Goal: Task Accomplishment & Management: Manage account settings

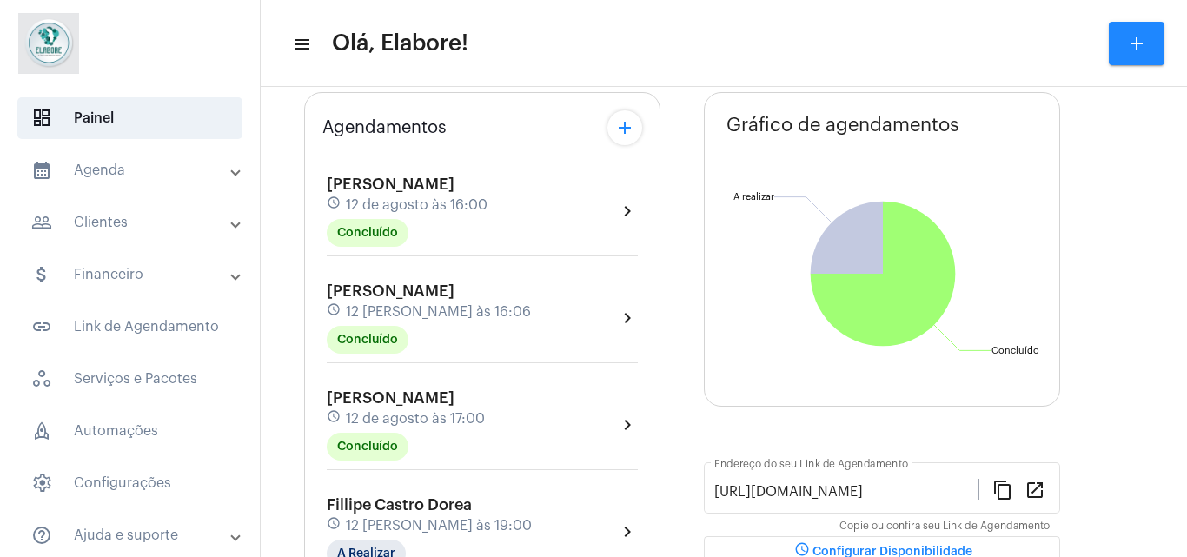
scroll to position [176, 0]
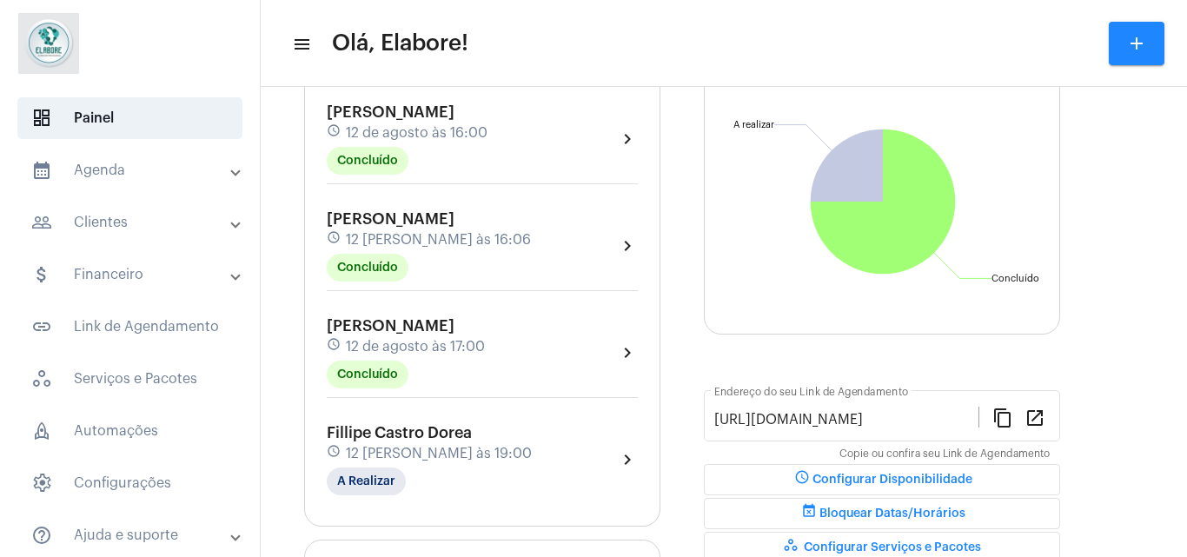
click at [487, 445] on div "[PERSON_NAME] schedule 12 [PERSON_NAME] às 19:00 A Realizar chevron_right" at bounding box center [482, 459] width 311 height 71
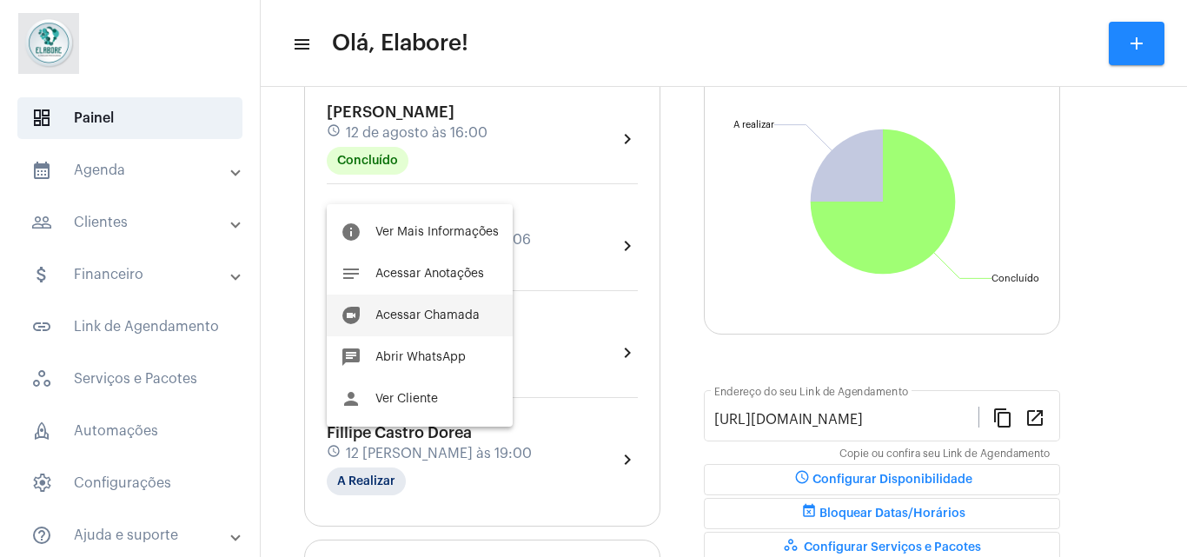
click at [456, 306] on button "duo [PERSON_NAME]" at bounding box center [420, 316] width 186 height 42
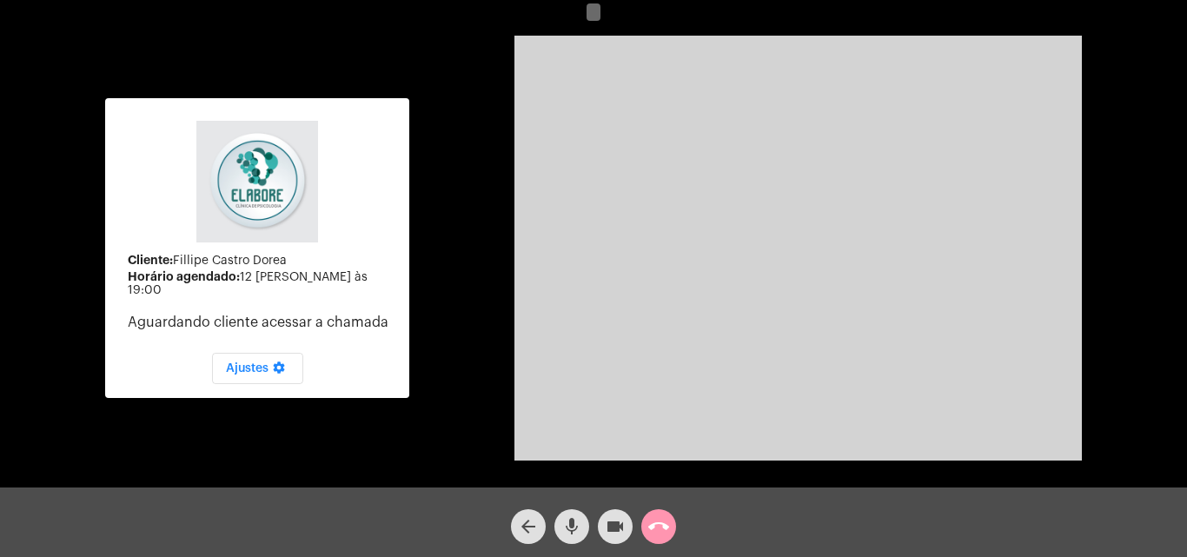
click at [593, 523] on div "videocam" at bounding box center [614, 521] width 43 height 43
click at [583, 526] on button "mic" at bounding box center [571, 526] width 35 height 35
click at [650, 172] on video at bounding box center [797, 248] width 567 height 425
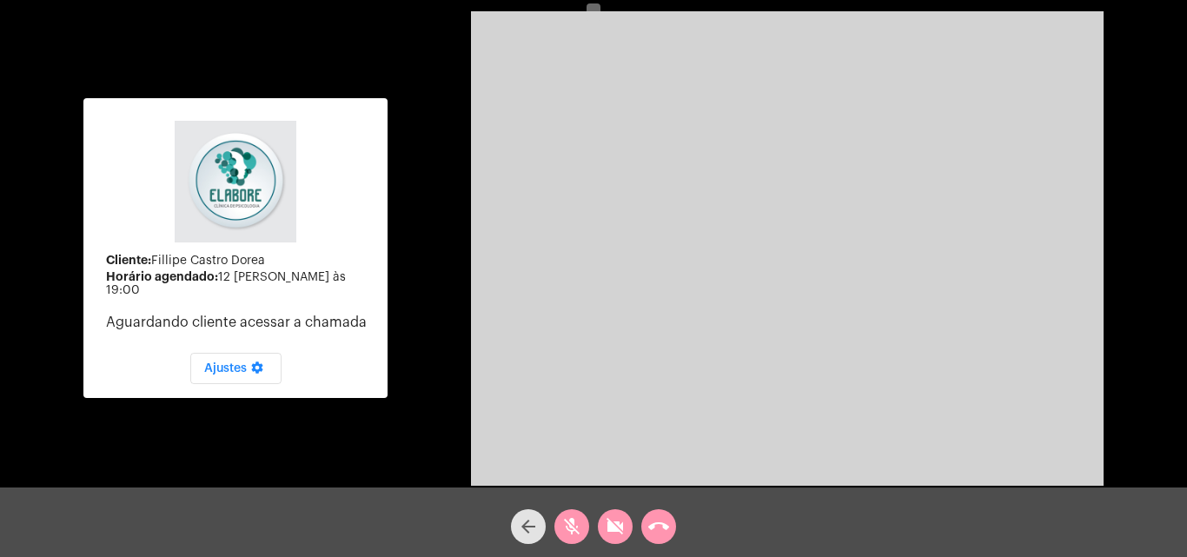
click at [531, 517] on mat-icon "arrow_back" at bounding box center [528, 526] width 21 height 21
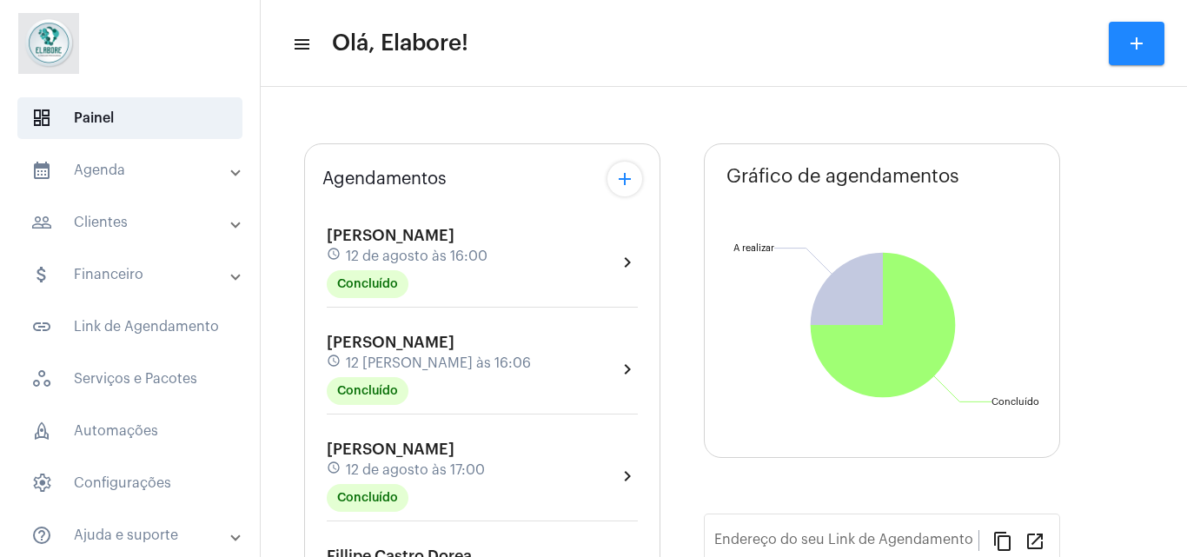
type input "[URL][DOMAIN_NAME]"
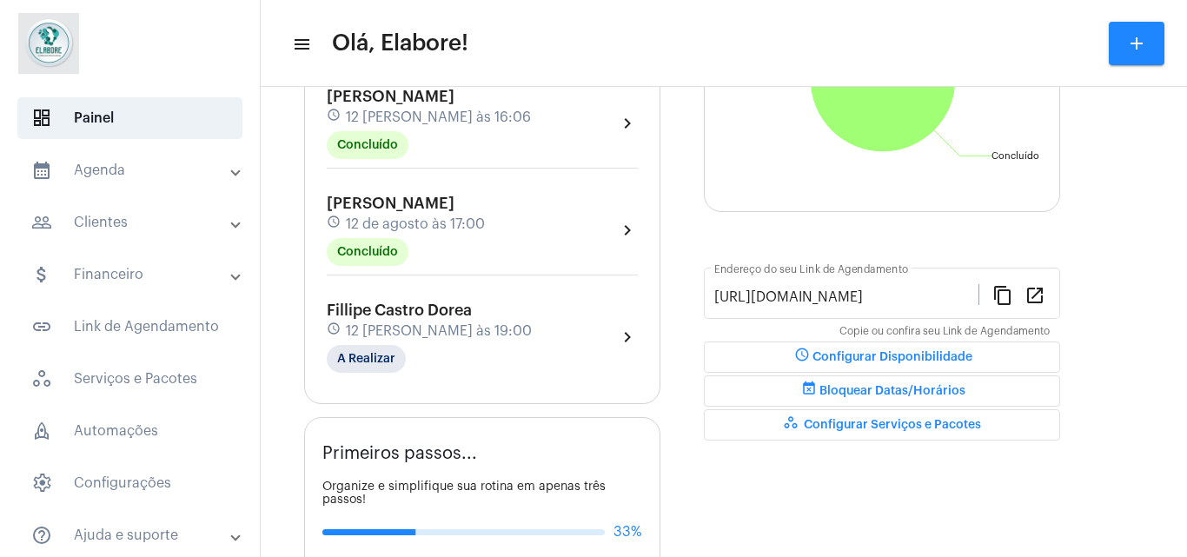
scroll to position [453, 0]
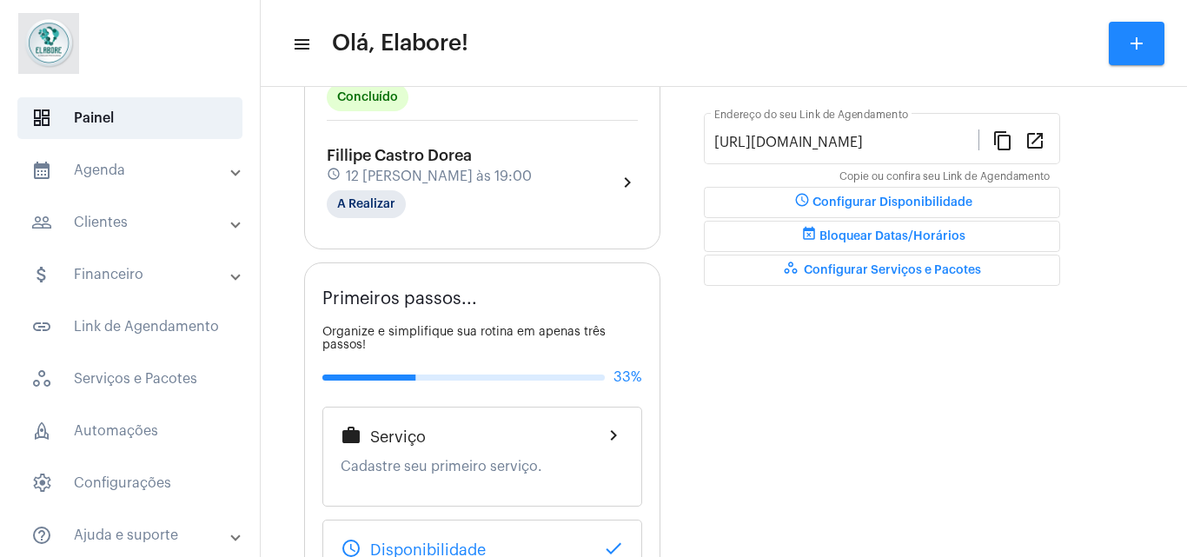
click at [534, 153] on div "[PERSON_NAME] schedule 12 [PERSON_NAME] às 19:00 A Realizar chevron_right" at bounding box center [482, 182] width 311 height 71
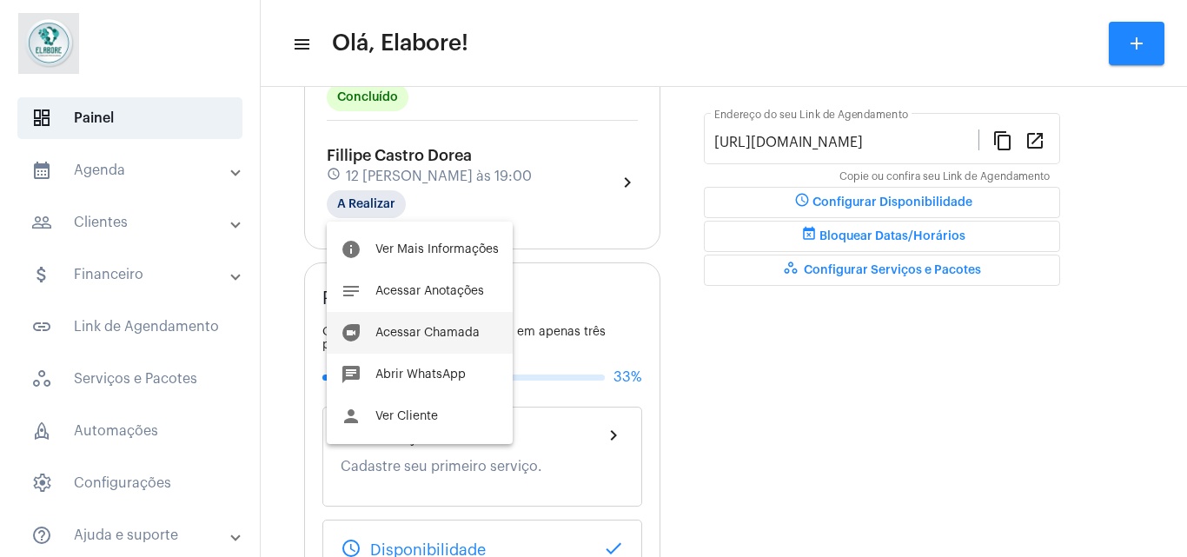
click at [467, 341] on button "duo [PERSON_NAME]" at bounding box center [420, 333] width 186 height 42
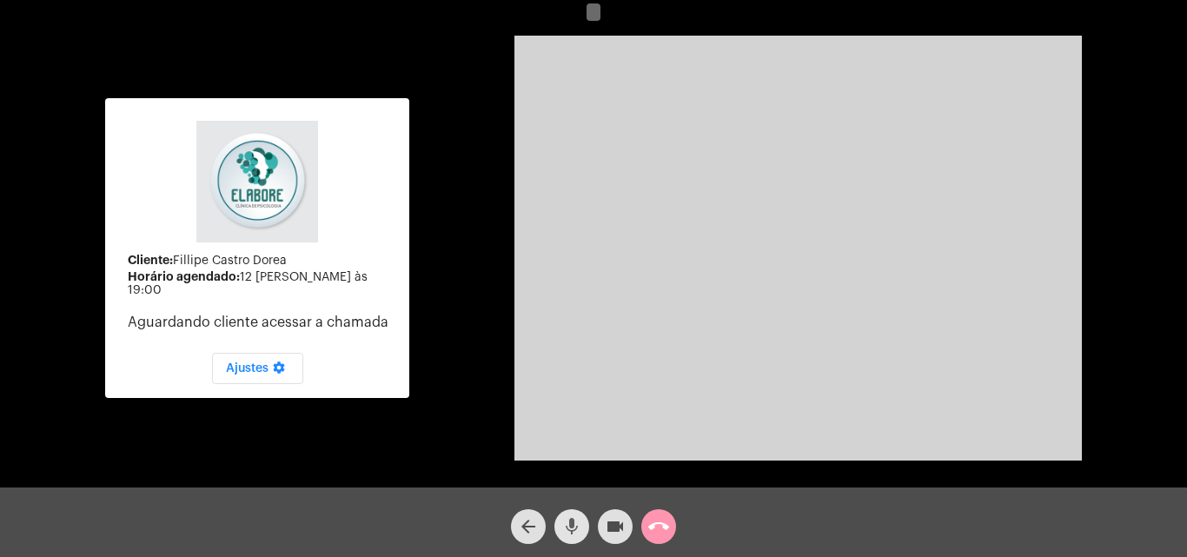
click at [578, 534] on mat-icon "mic" at bounding box center [571, 526] width 21 height 21
click at [597, 532] on div "videocam" at bounding box center [614, 521] width 43 height 43
click at [606, 530] on mat-icon "videocam_off" at bounding box center [615, 526] width 21 height 21
click at [606, 530] on mat-icon "videocam" at bounding box center [615, 526] width 21 height 21
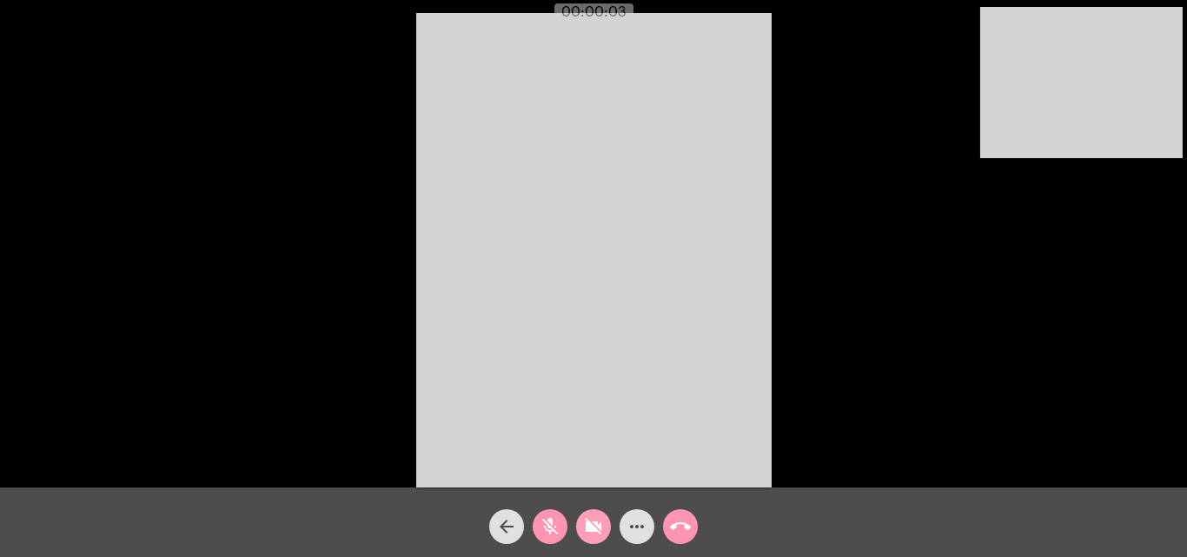
click at [589, 533] on mat-icon "videocam_off" at bounding box center [593, 526] width 21 height 21
click at [543, 526] on mat-icon "mic_off" at bounding box center [550, 526] width 21 height 21
click at [761, 394] on video at bounding box center [593, 250] width 355 height 474
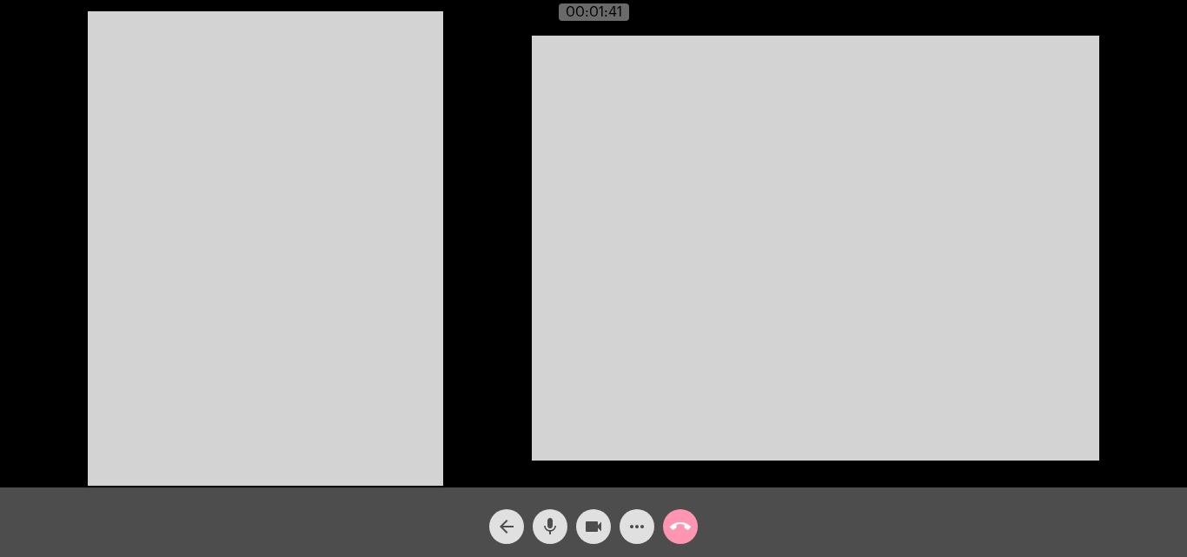
click at [449, 412] on div "Acessando Câmera e Microfone..." at bounding box center [593, 246] width 1183 height 487
click at [501, 534] on mat-icon "arrow_back" at bounding box center [506, 526] width 21 height 21
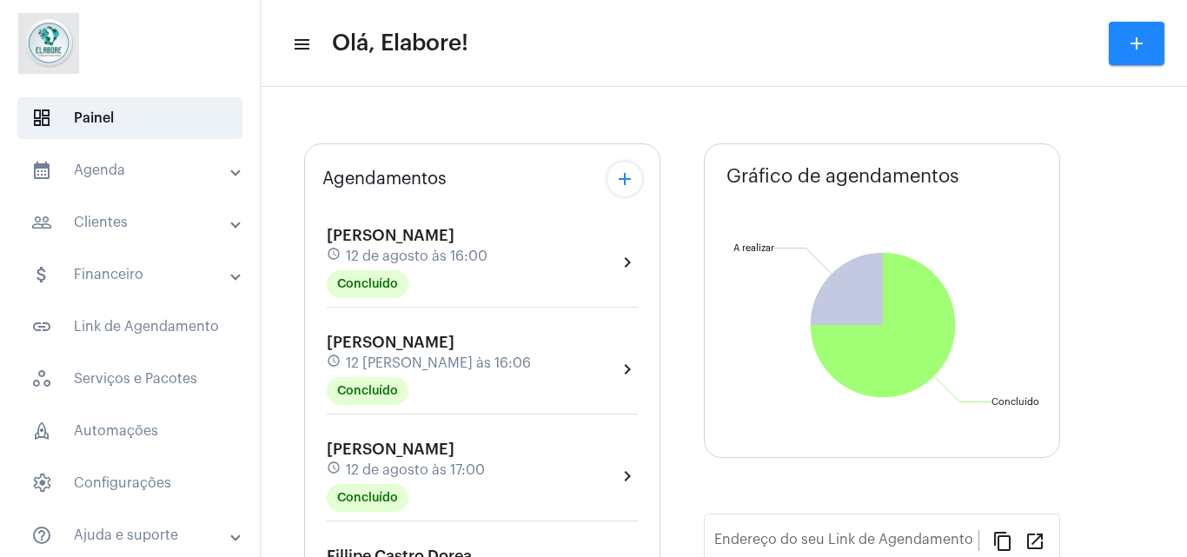
type input "[URL][DOMAIN_NAME]"
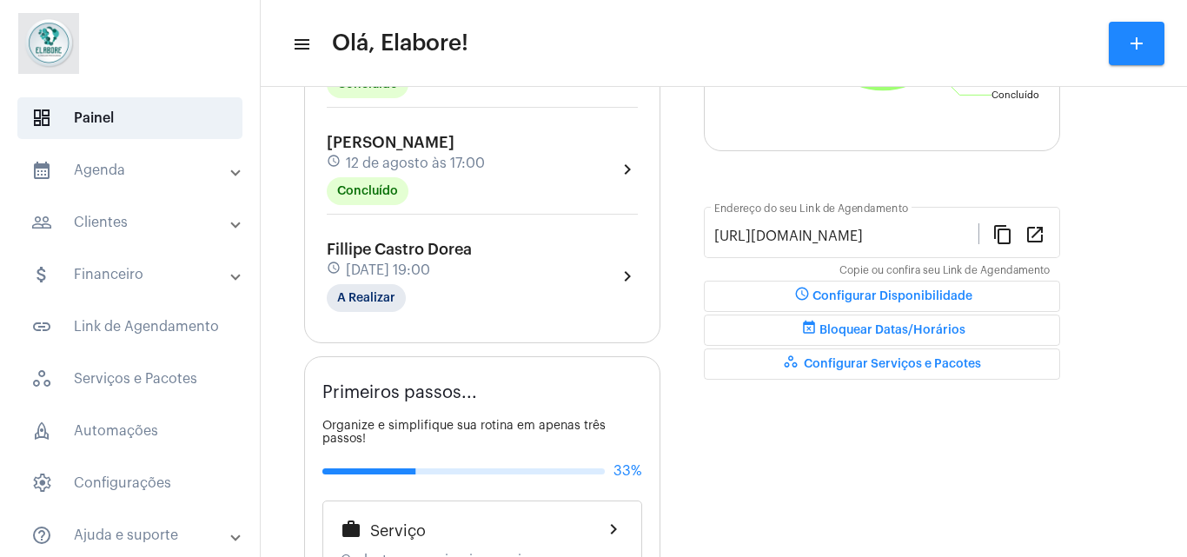
scroll to position [357, 0]
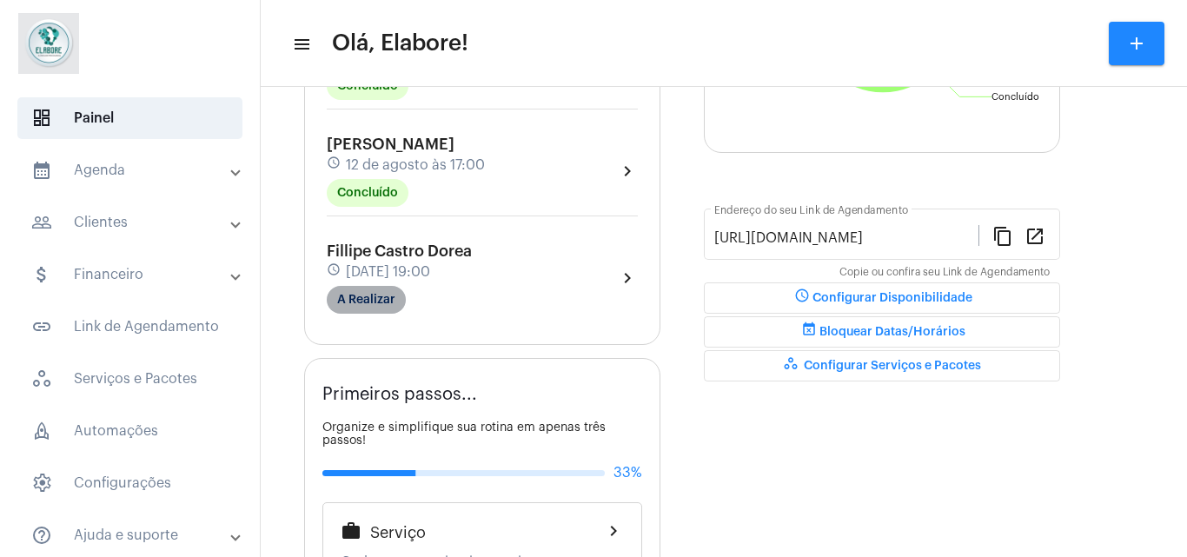
click at [354, 312] on mat-chip "A Realizar" at bounding box center [366, 300] width 79 height 28
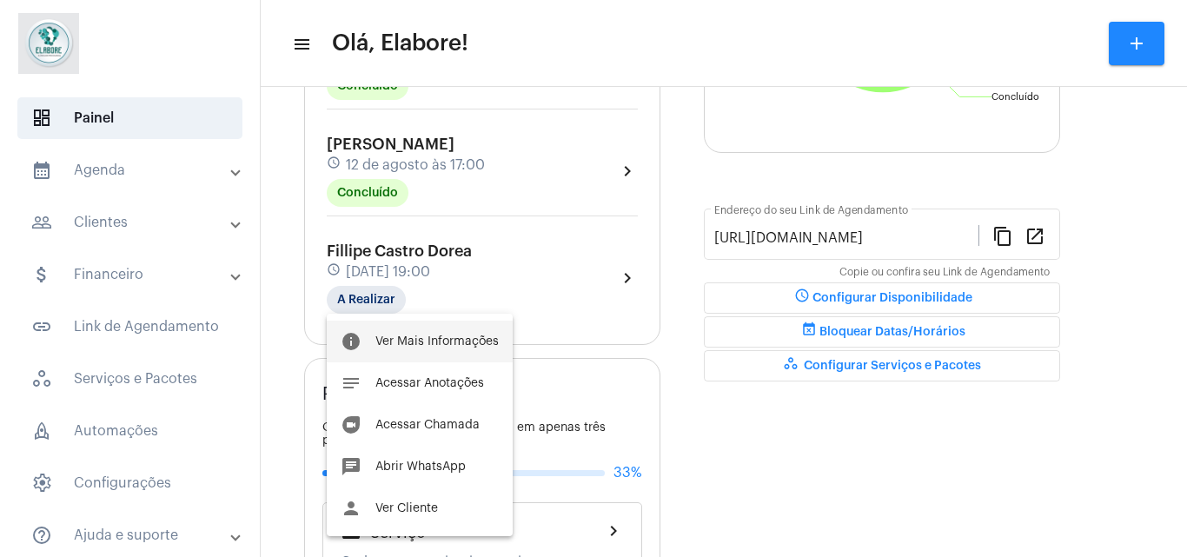
click at [395, 340] on span "Ver Mais Informações" at bounding box center [436, 341] width 123 height 12
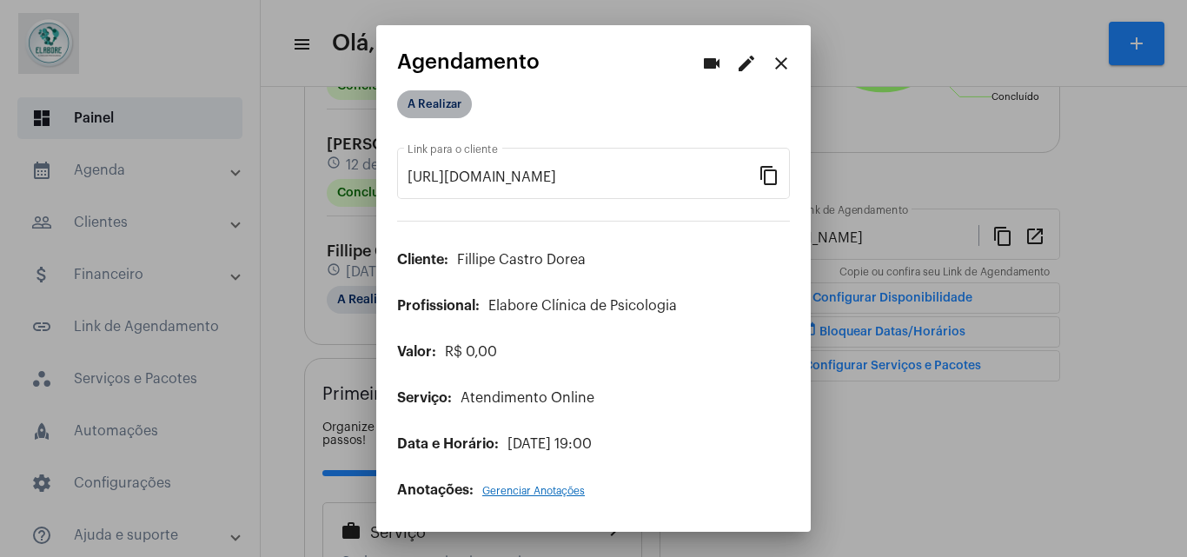
click at [443, 106] on mat-chip "A Realizar" at bounding box center [434, 104] width 75 height 28
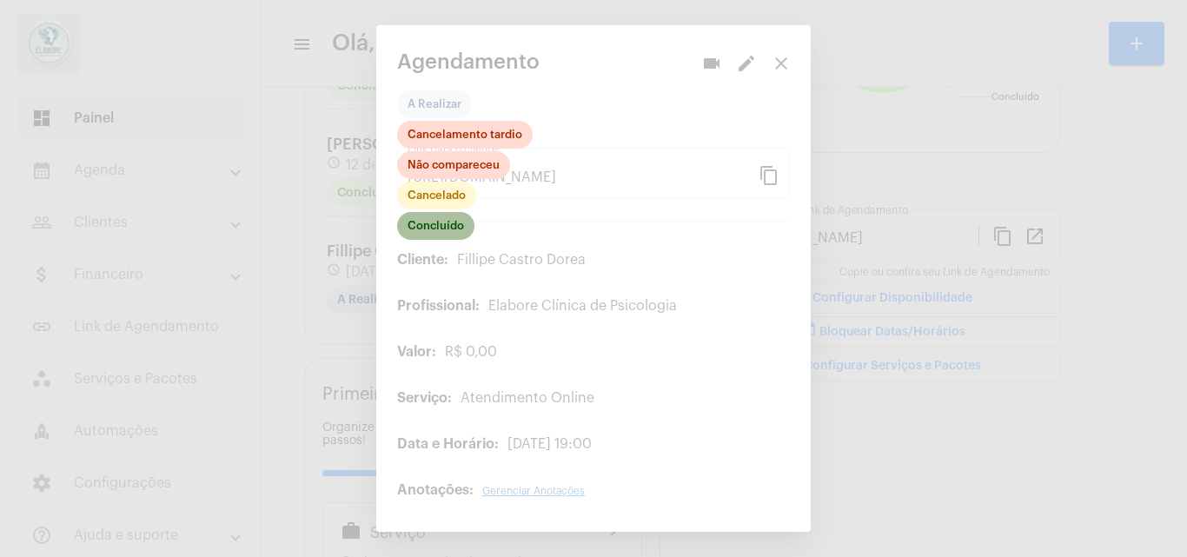
click at [434, 222] on mat-chip "Concluído" at bounding box center [435, 226] width 77 height 28
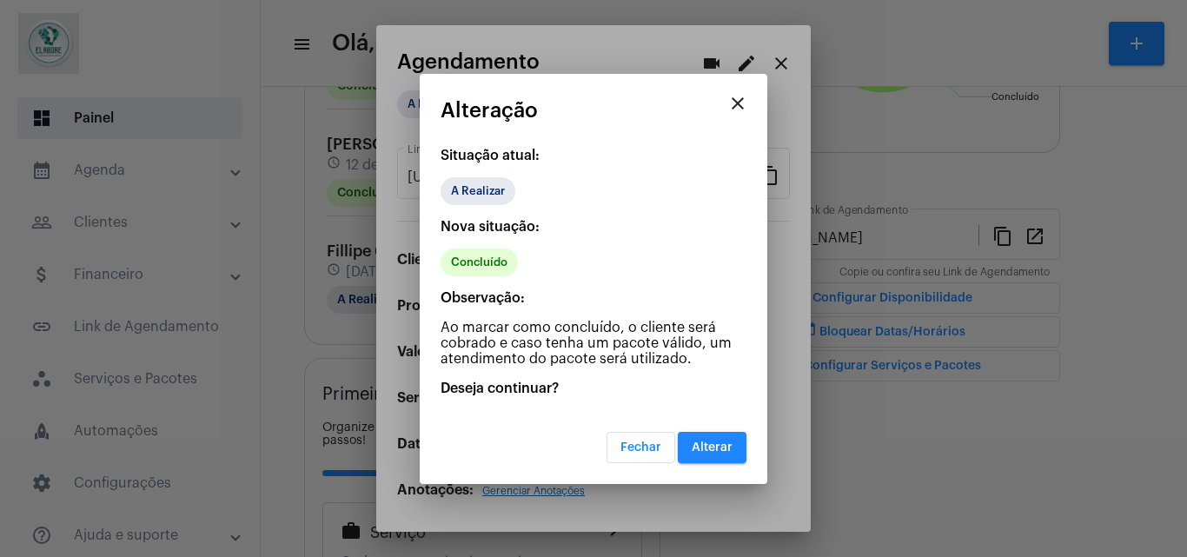
click at [733, 466] on mat-dialog-container "close Alteração Situação atual: A Realizar Nova situação: Concluído Observação:…" at bounding box center [594, 279] width 348 height 410
click at [732, 458] on button "Alterar" at bounding box center [712, 447] width 69 height 31
